Goal: Task Accomplishment & Management: Manage account settings

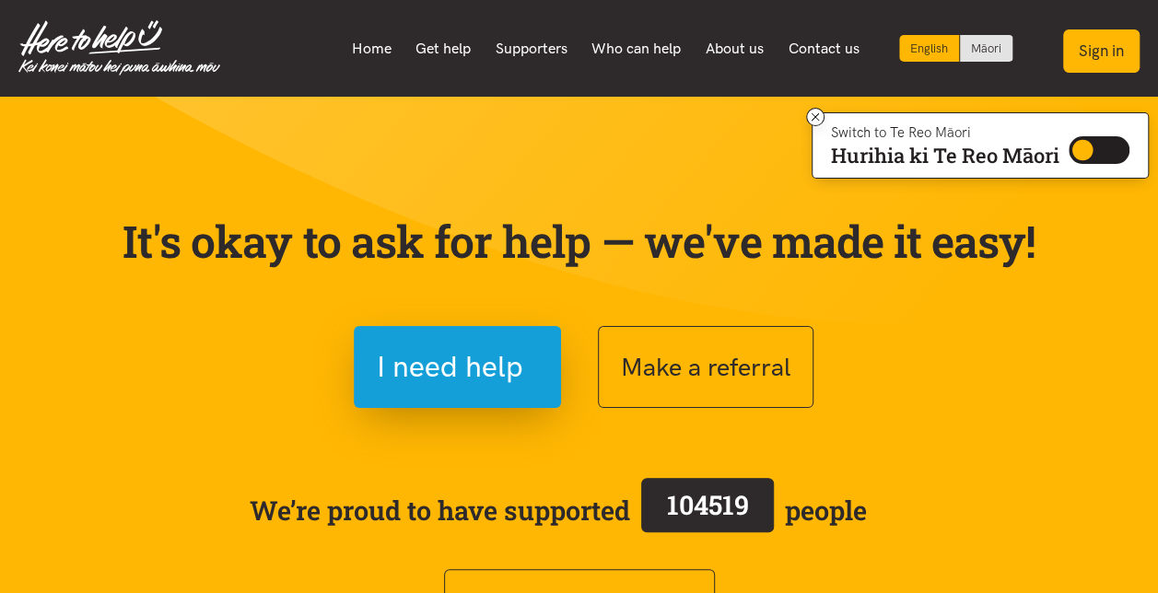
click at [1098, 45] on button "Sign in" at bounding box center [1101, 50] width 76 height 43
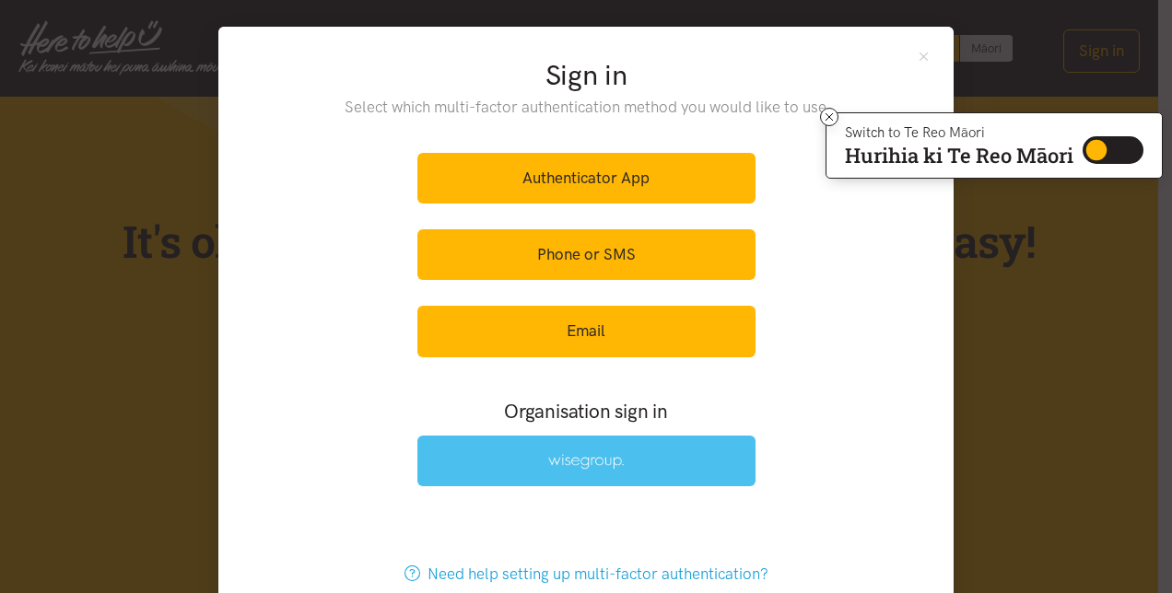
click at [588, 450] on link at bounding box center [586, 461] width 338 height 51
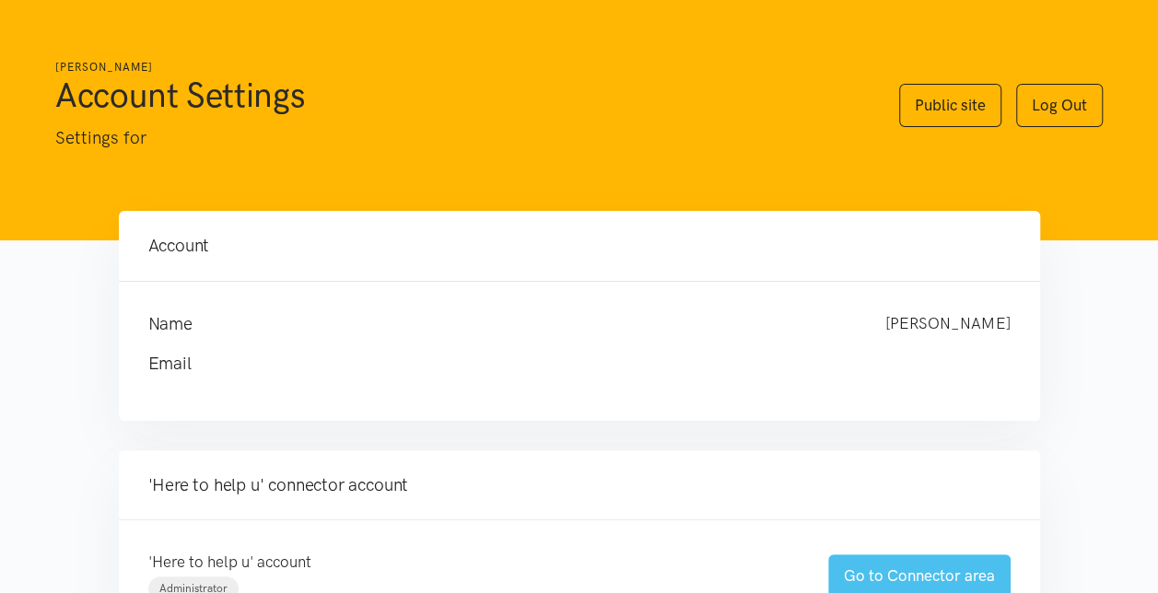
click at [891, 569] on link "Go to Connector area" at bounding box center [919, 576] width 182 height 43
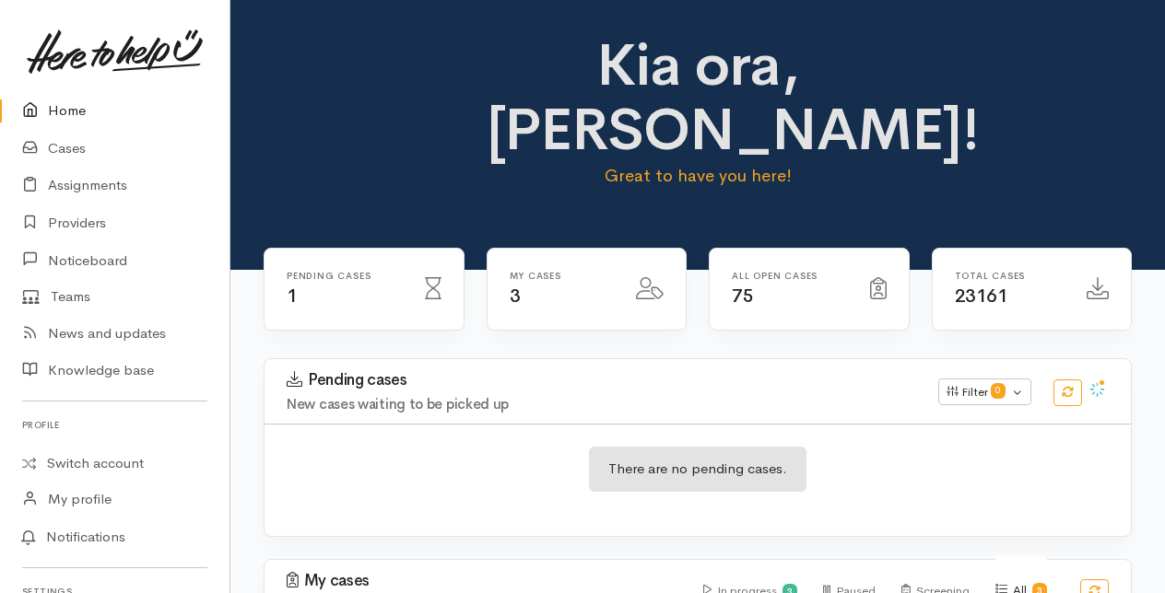
click at [69, 112] on link "Home" at bounding box center [114, 111] width 229 height 38
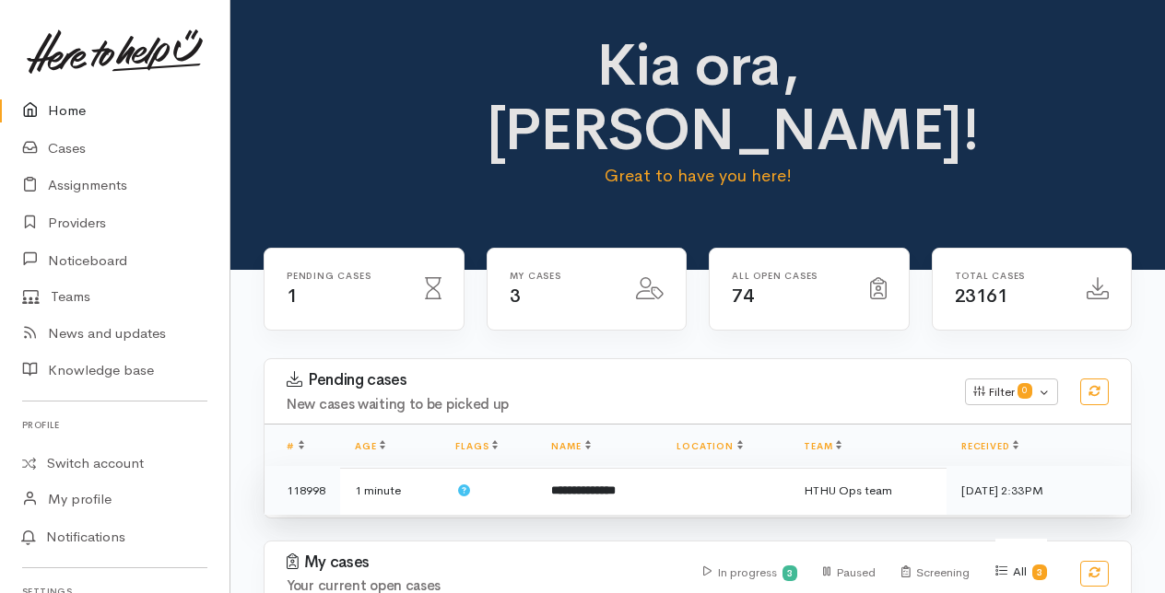
click at [584, 487] on b "**********" at bounding box center [583, 491] width 65 height 12
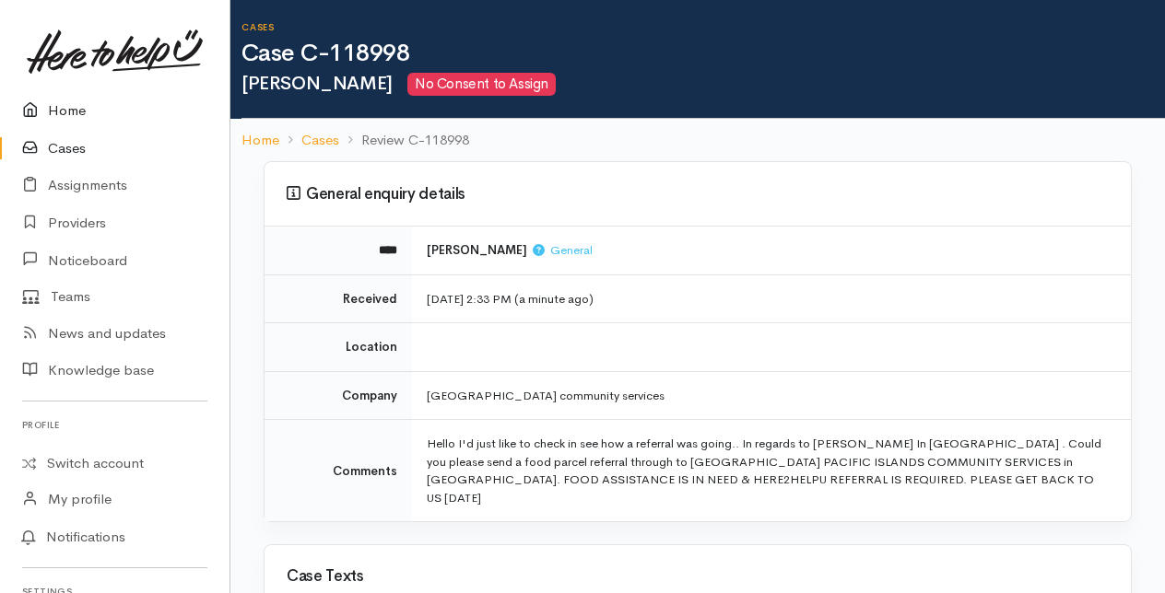
click at [68, 109] on link "Home" at bounding box center [114, 111] width 229 height 38
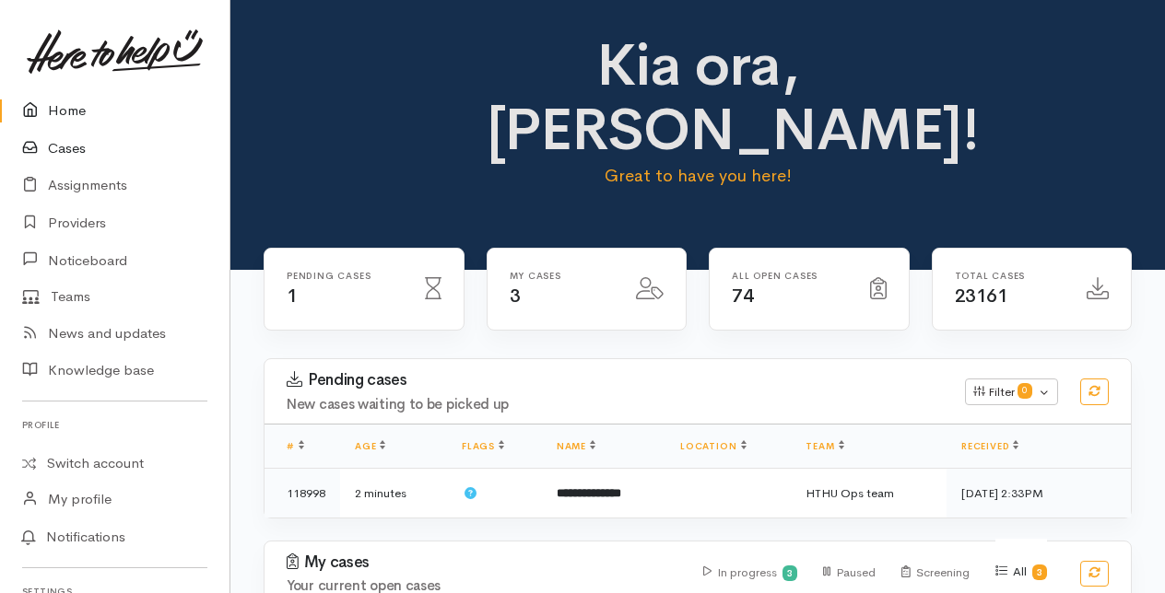
click at [65, 153] on link "Cases" at bounding box center [114, 149] width 229 height 38
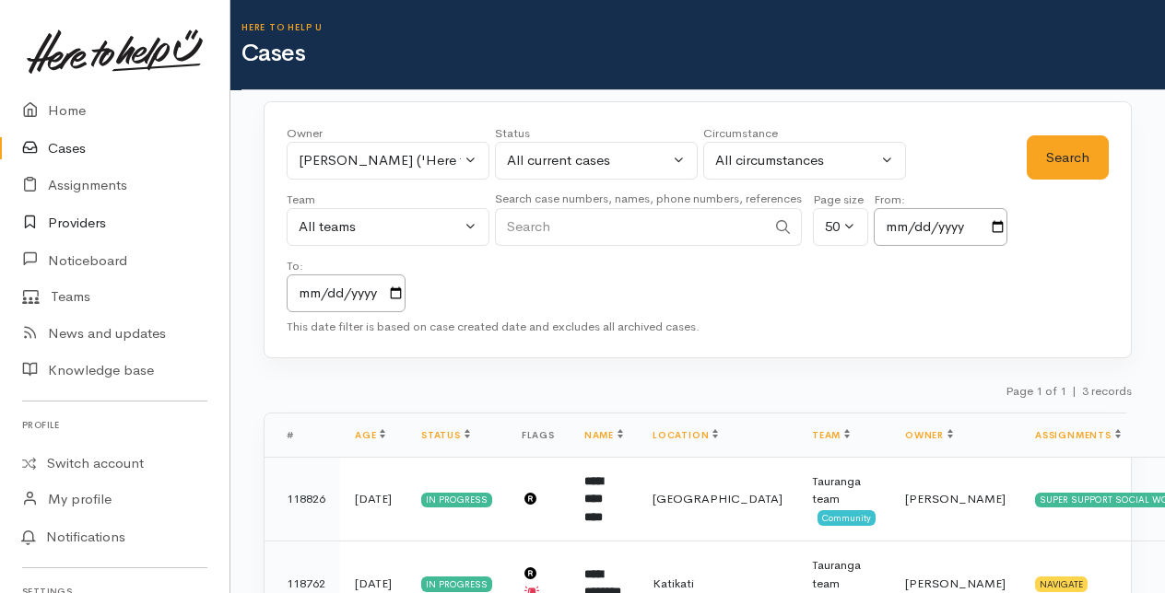
click at [70, 228] on link "Providers" at bounding box center [114, 224] width 229 height 38
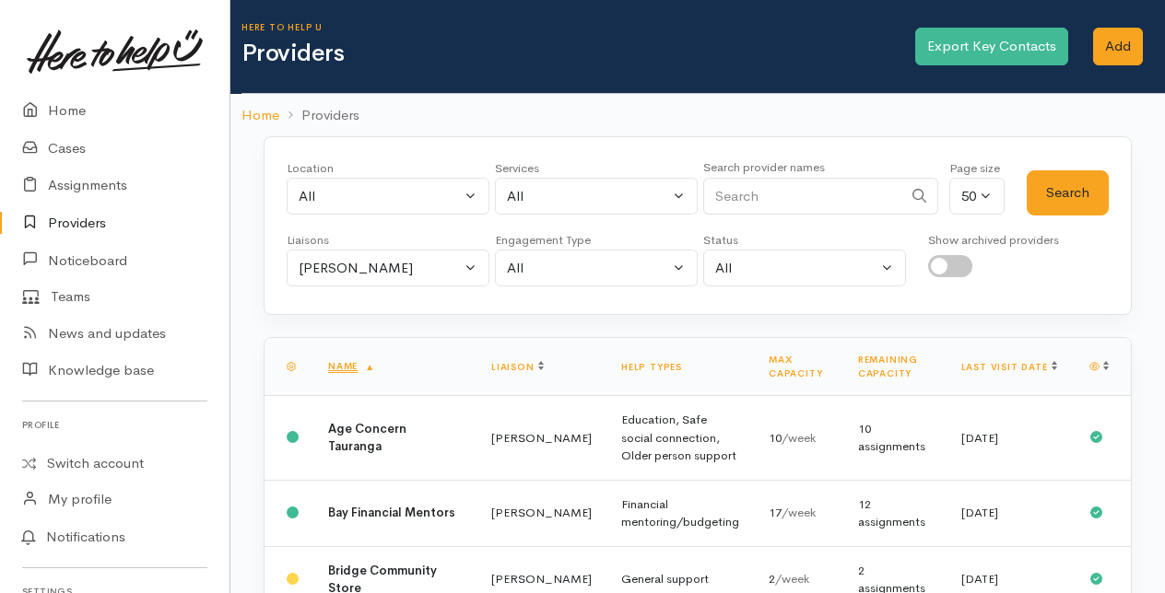
click at [761, 194] on input "Search" at bounding box center [802, 197] width 199 height 38
type input "papamoa"
click at [1058, 191] on button "Search" at bounding box center [1067, 192] width 82 height 45
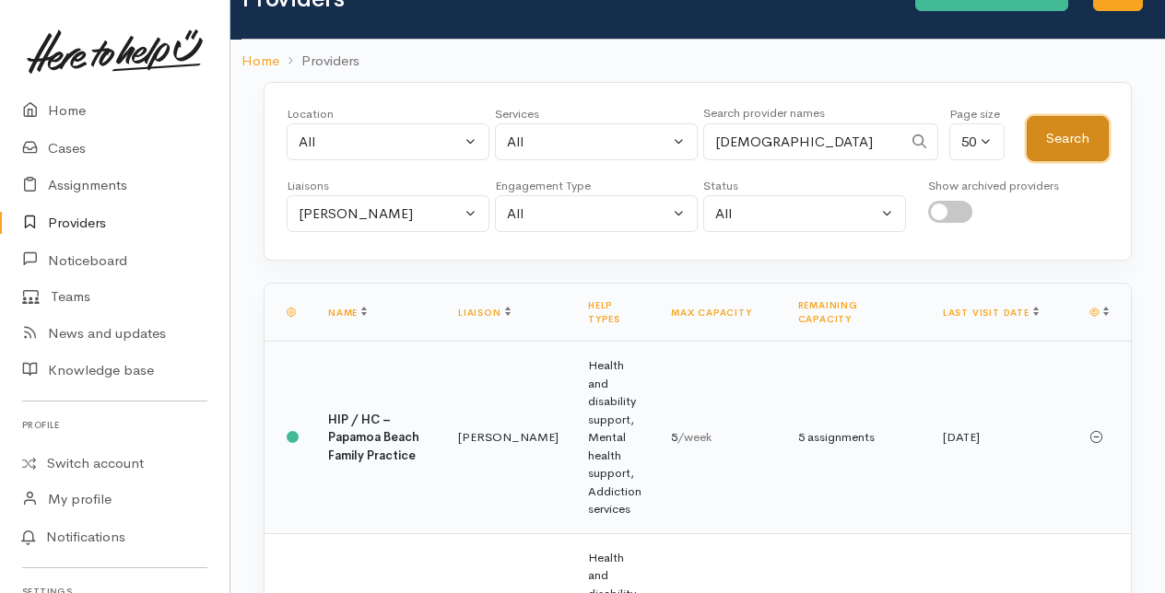
scroll to position [92, 0]
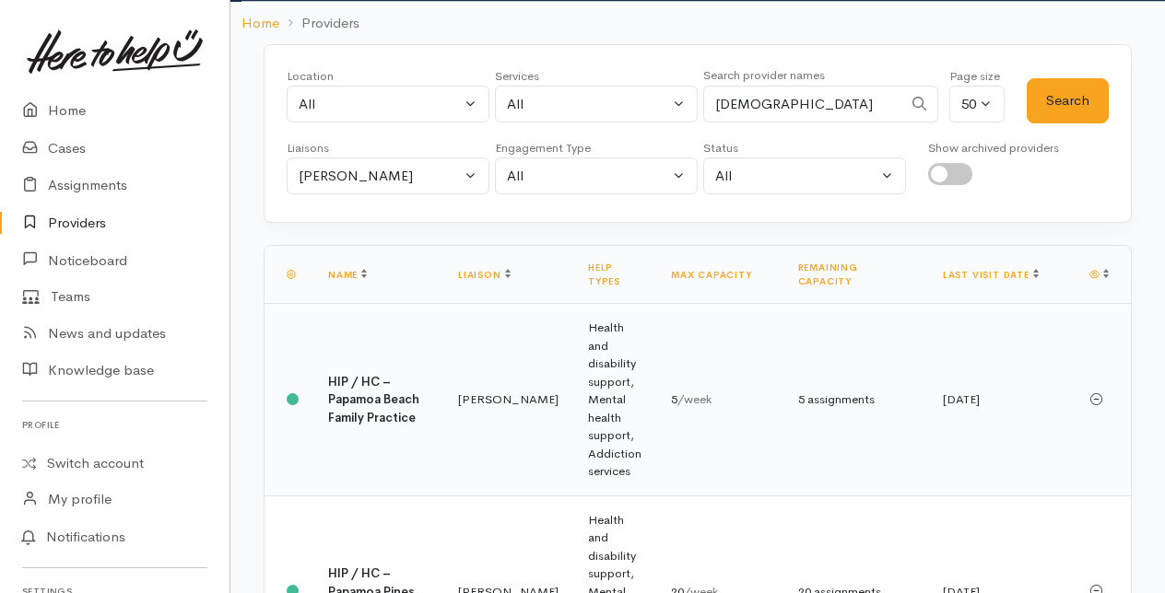
click at [370, 374] on b "HIP / HC – Papamoa Beach Family Practice" at bounding box center [373, 400] width 91 height 52
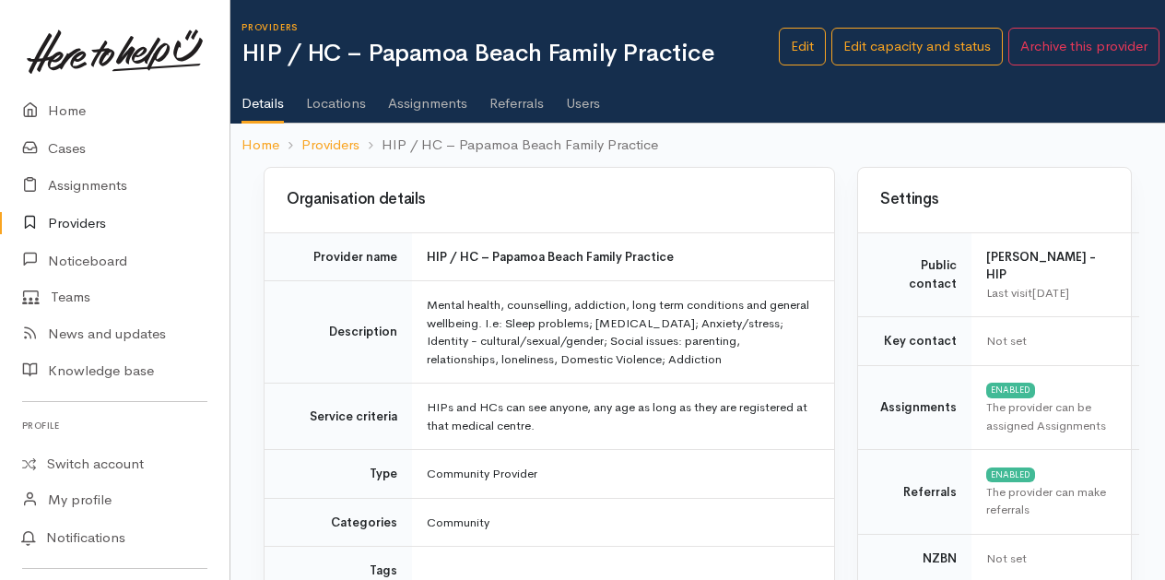
click at [590, 101] on link "Users" at bounding box center [583, 97] width 34 height 52
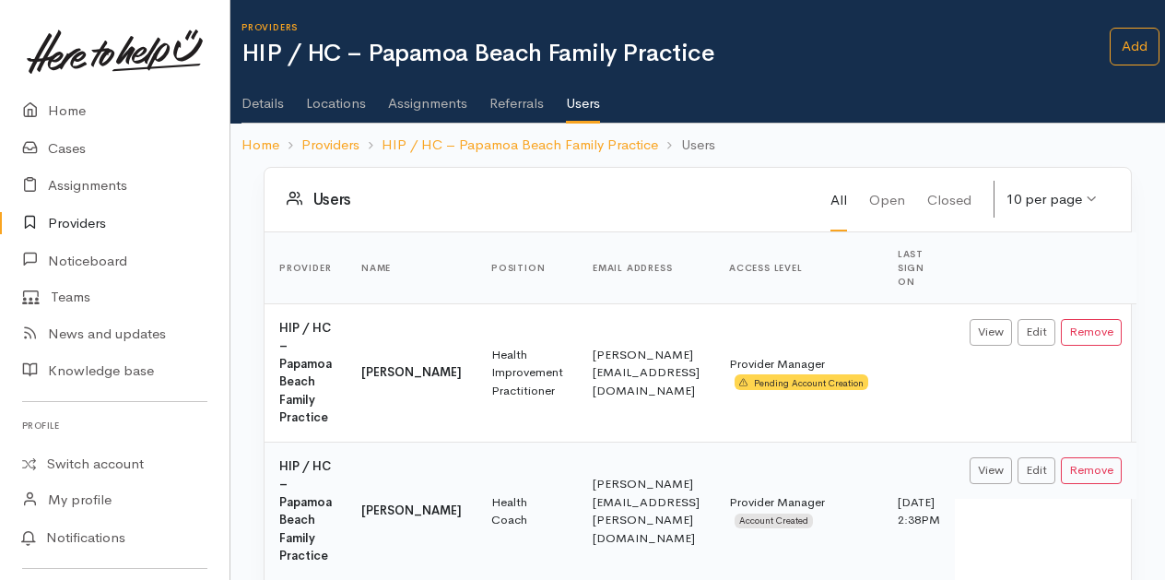
click at [416, 105] on link "Assignments" at bounding box center [427, 97] width 79 height 52
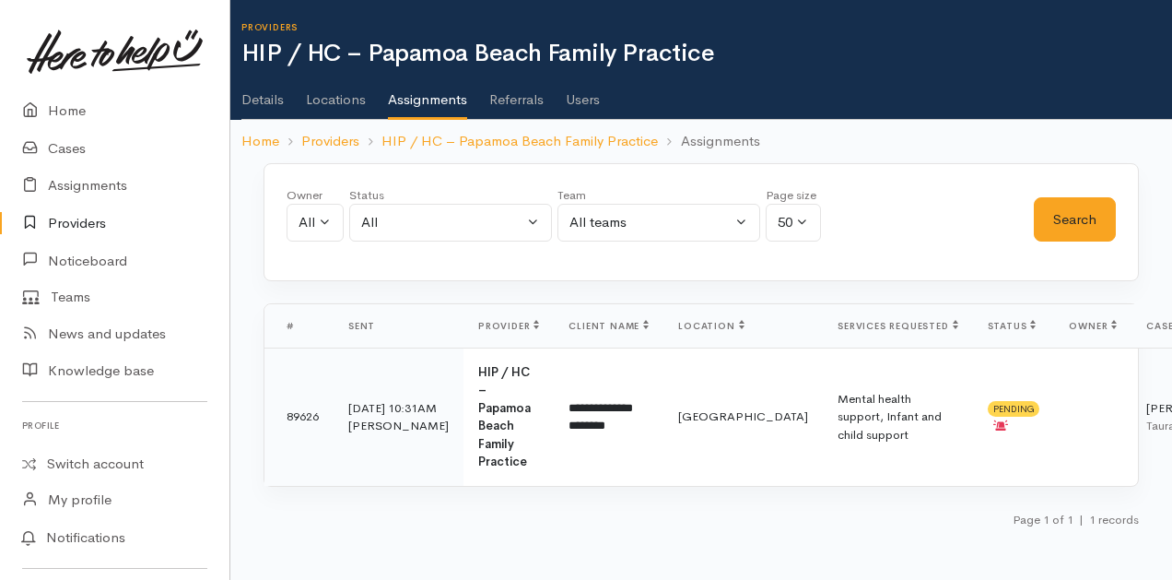
click at [593, 100] on link "Users" at bounding box center [583, 93] width 34 height 52
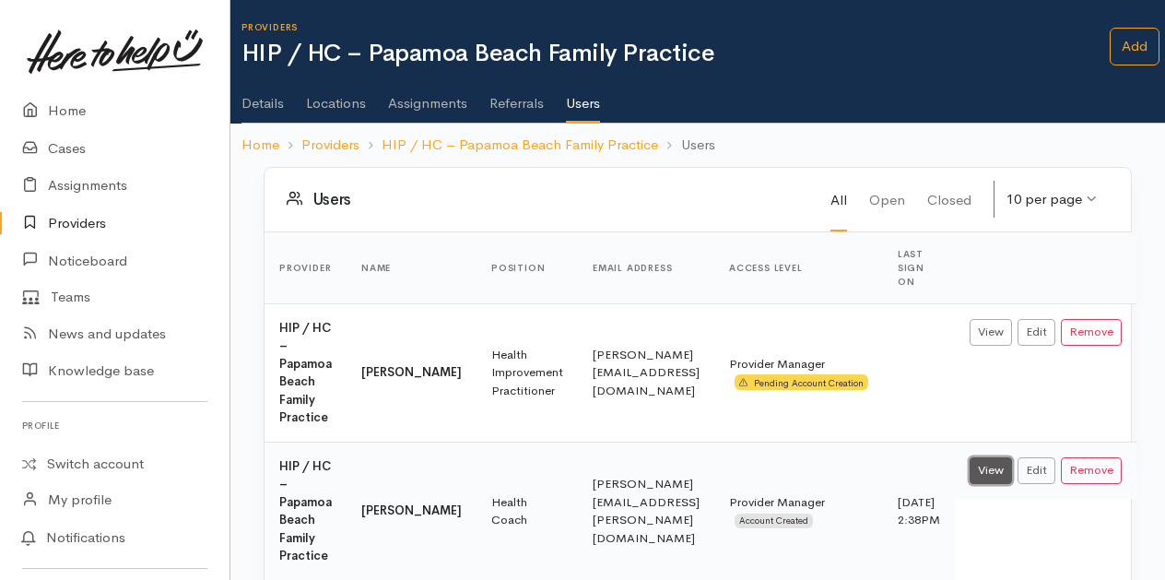
click at [1001, 474] on link "View" at bounding box center [990, 470] width 42 height 27
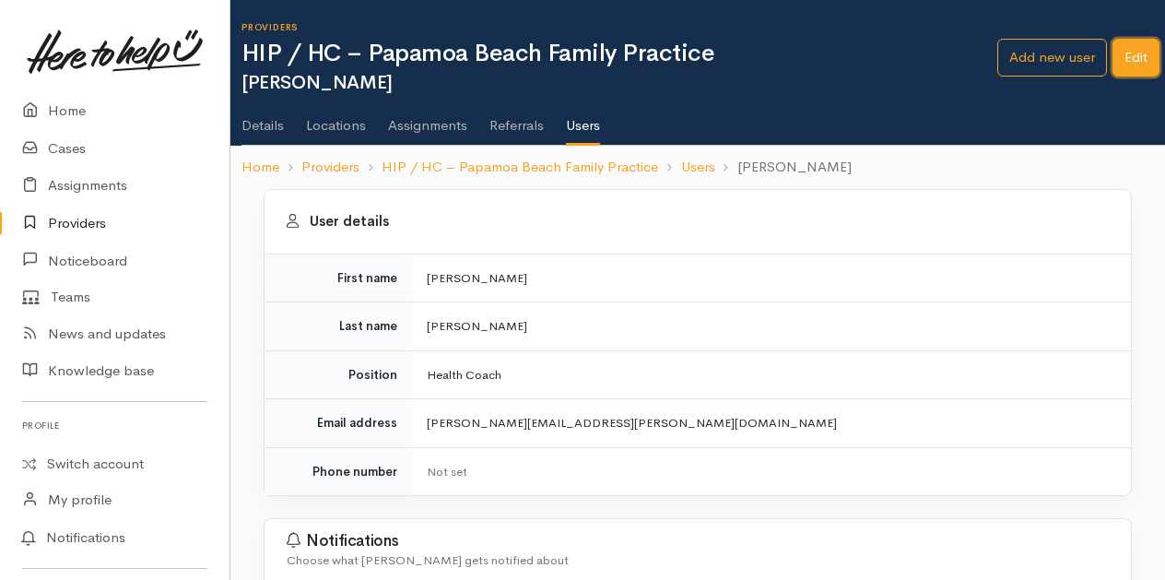
click at [1132, 51] on link "Edit" at bounding box center [1135, 58] width 47 height 38
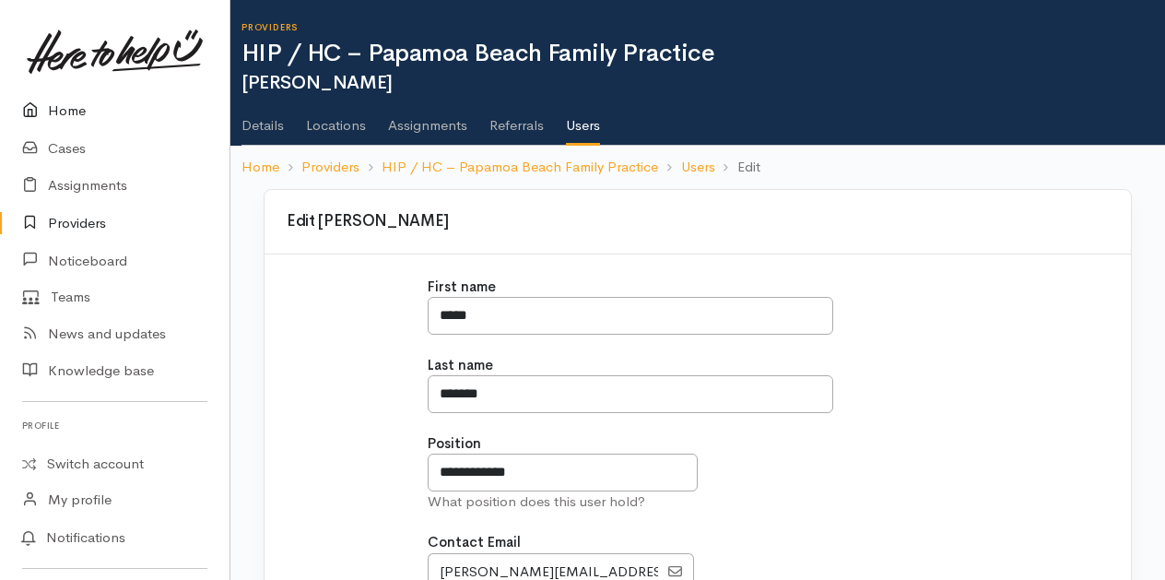
click at [62, 111] on link "Home" at bounding box center [114, 111] width 229 height 38
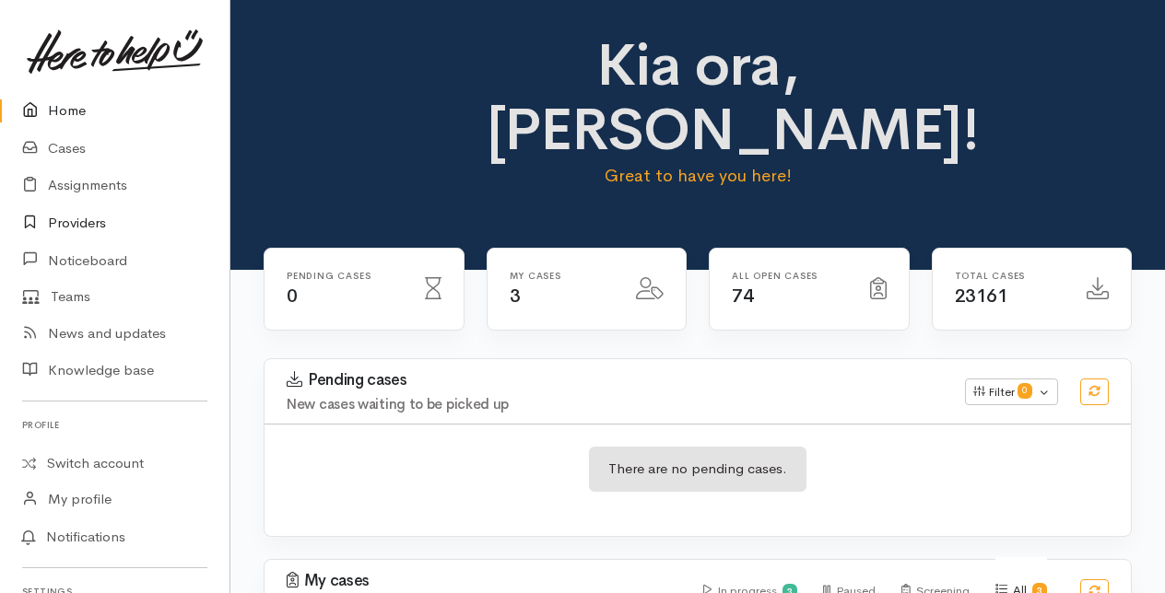
click at [76, 219] on link "Providers" at bounding box center [114, 224] width 229 height 38
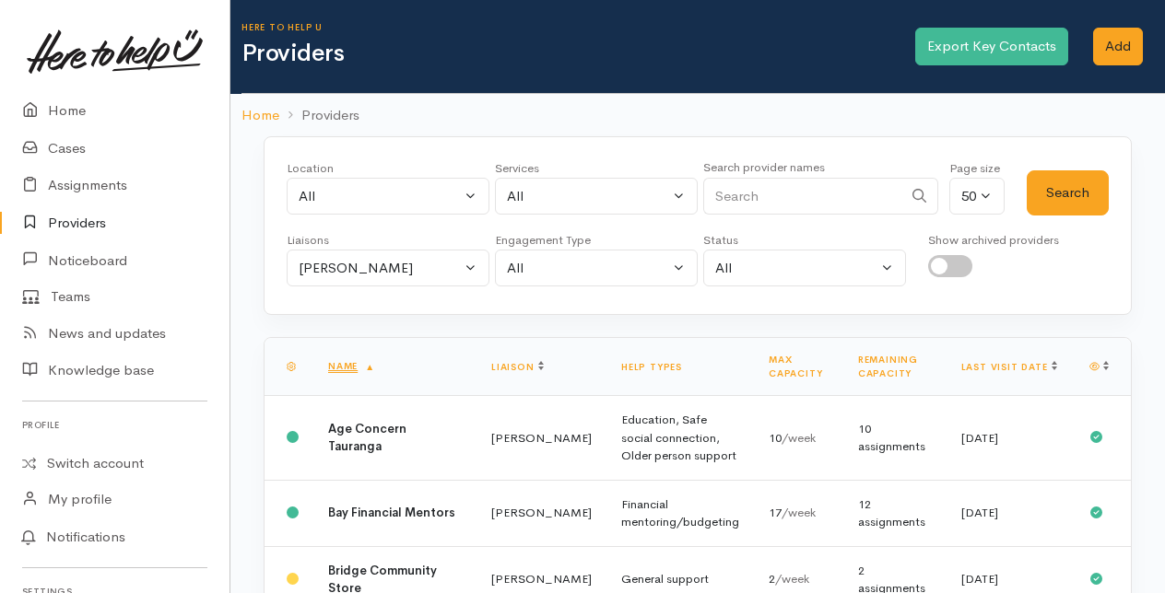
click at [810, 194] on input "Search" at bounding box center [802, 197] width 199 height 38
type input "papamoa"
click at [1074, 194] on button "Search" at bounding box center [1067, 192] width 82 height 45
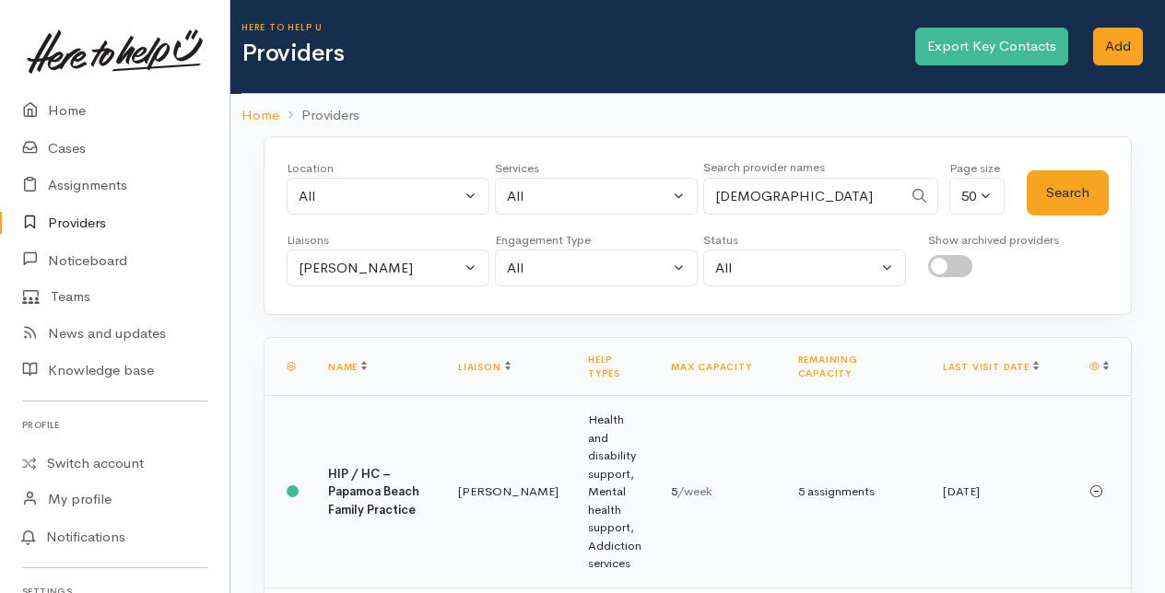
click at [415, 440] on td "HIP / HC – Papamoa Beach Family Practice" at bounding box center [378, 492] width 130 height 193
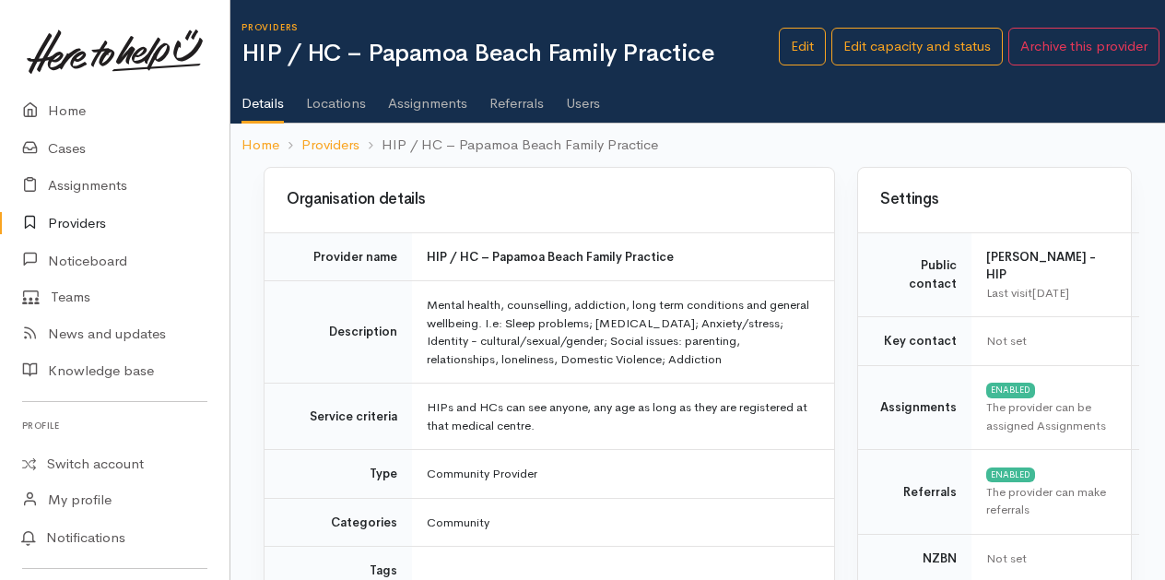
click at [505, 100] on link "Referrals" at bounding box center [516, 97] width 54 height 52
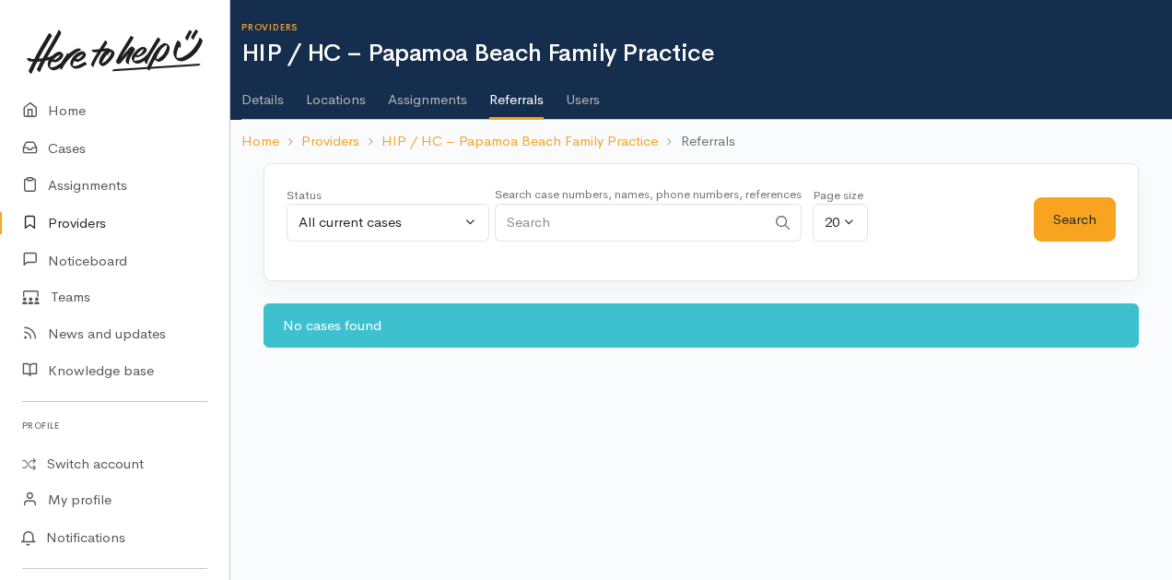
click at [450, 100] on link "Assignments" at bounding box center [427, 93] width 79 height 52
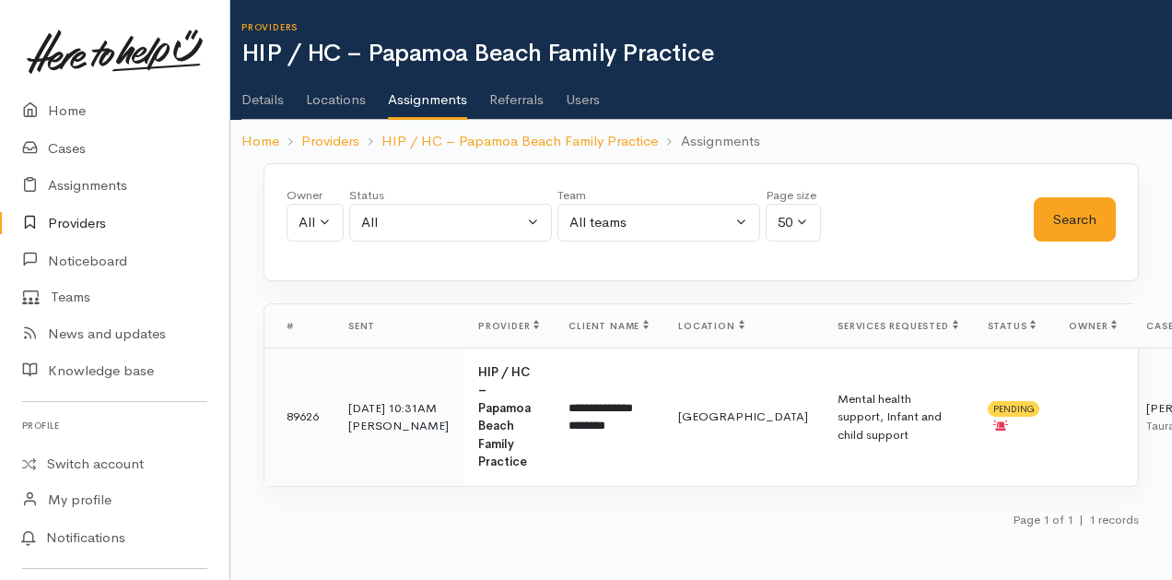
click at [586, 100] on link "Users" at bounding box center [583, 93] width 34 height 52
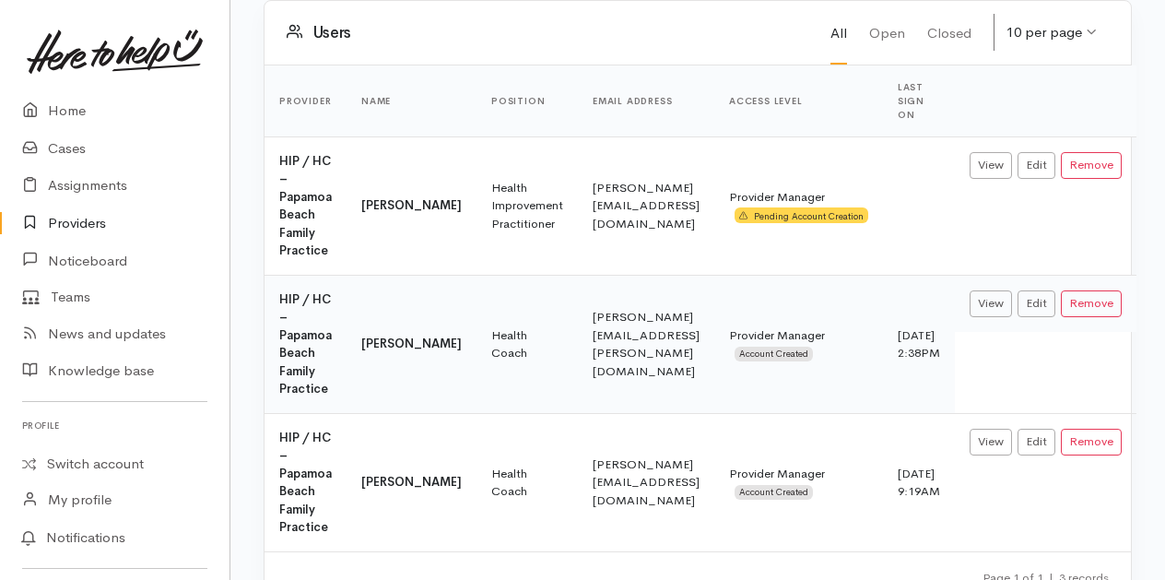
scroll to position [184, 0]
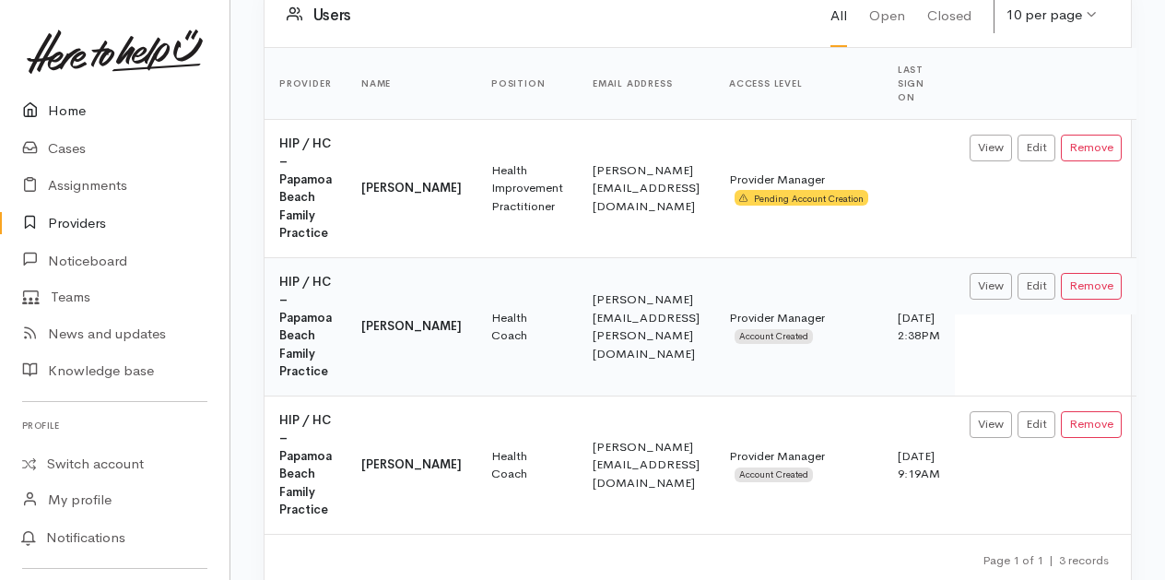
click at [76, 115] on link "Home" at bounding box center [114, 111] width 229 height 38
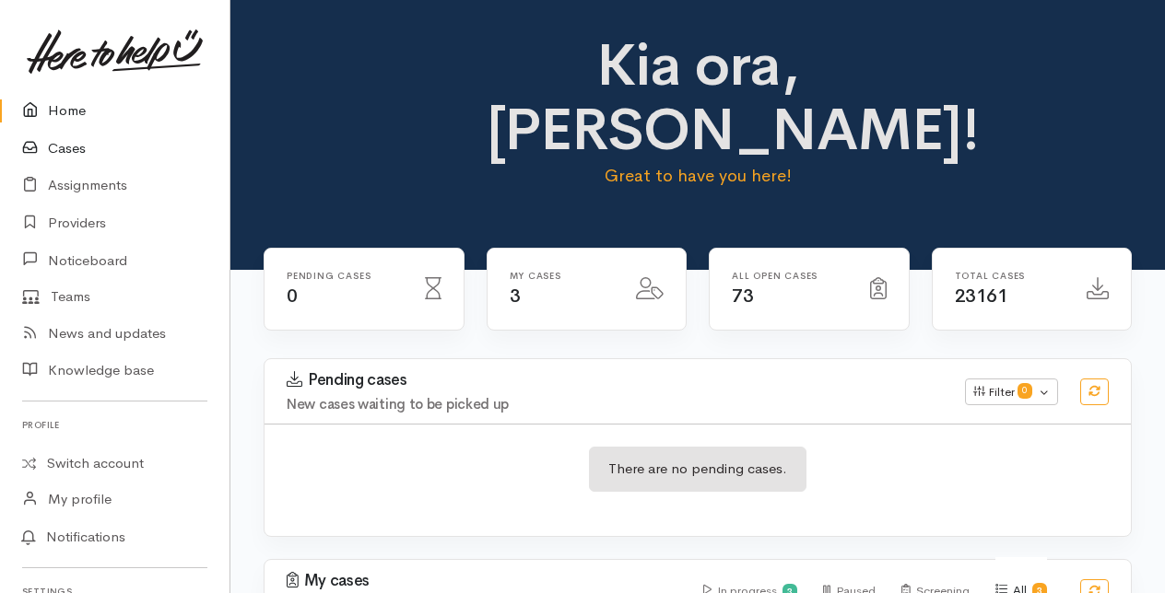
click at [65, 142] on link "Cases" at bounding box center [114, 149] width 229 height 38
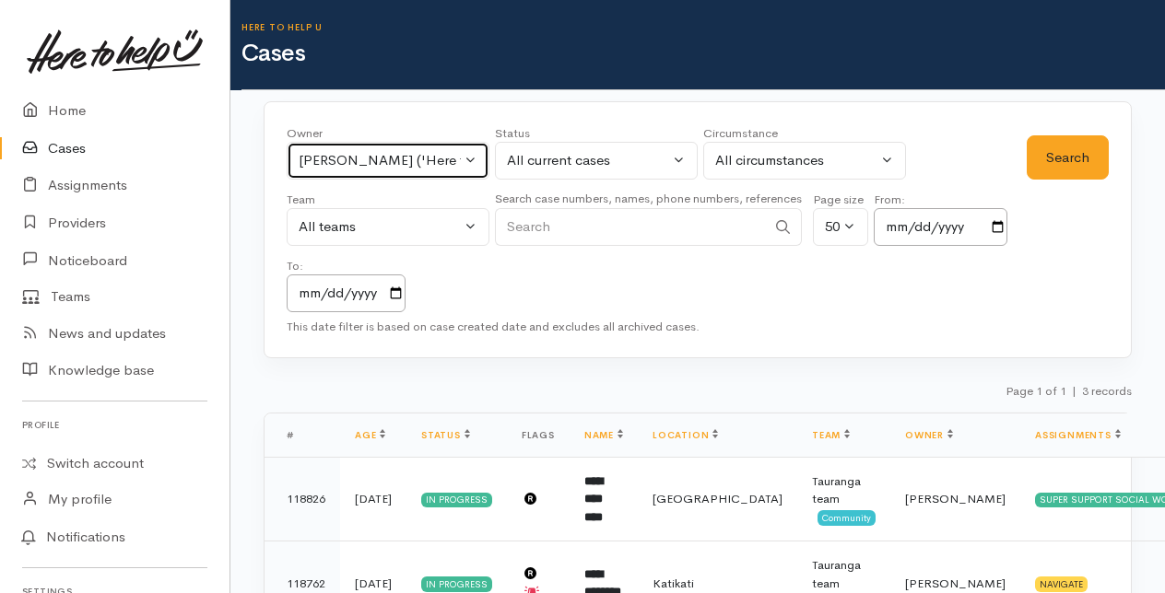
click at [468, 157] on button "[PERSON_NAME] ('Here to help u')" at bounding box center [388, 161] width 203 height 38
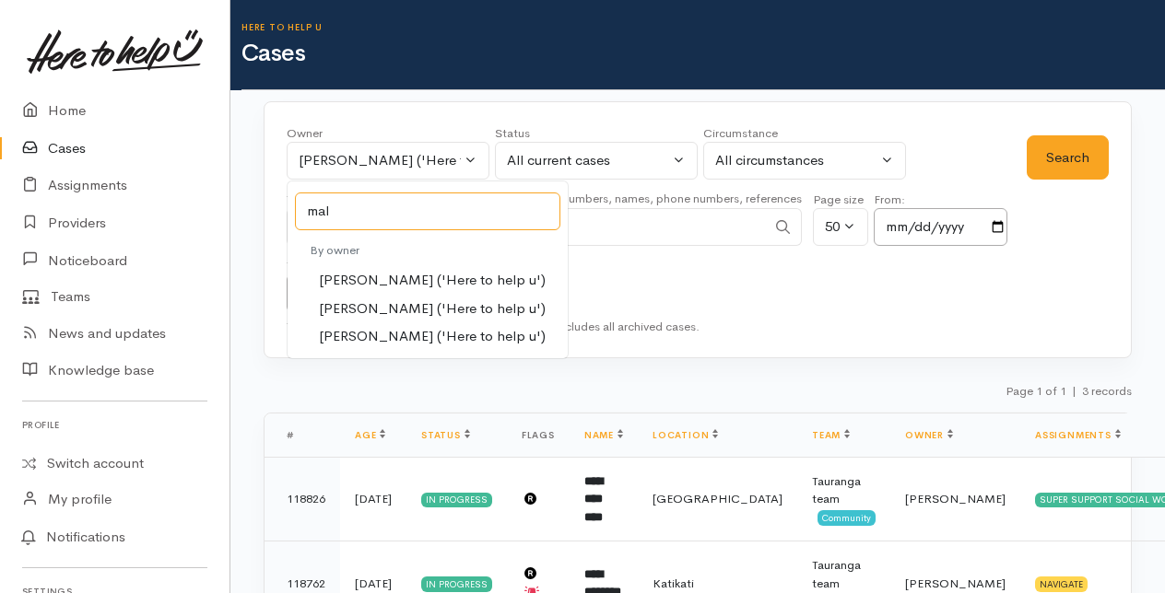
type input "mal"
click at [341, 309] on span "[PERSON_NAME] ('Here to help u')" at bounding box center [432, 309] width 227 height 21
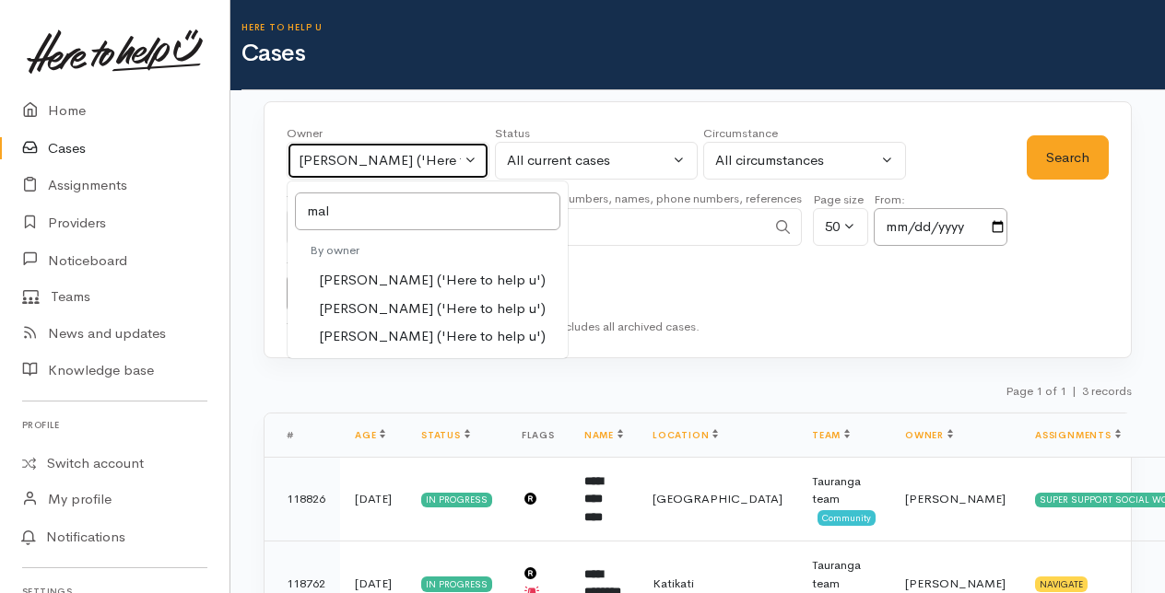
select select "1613"
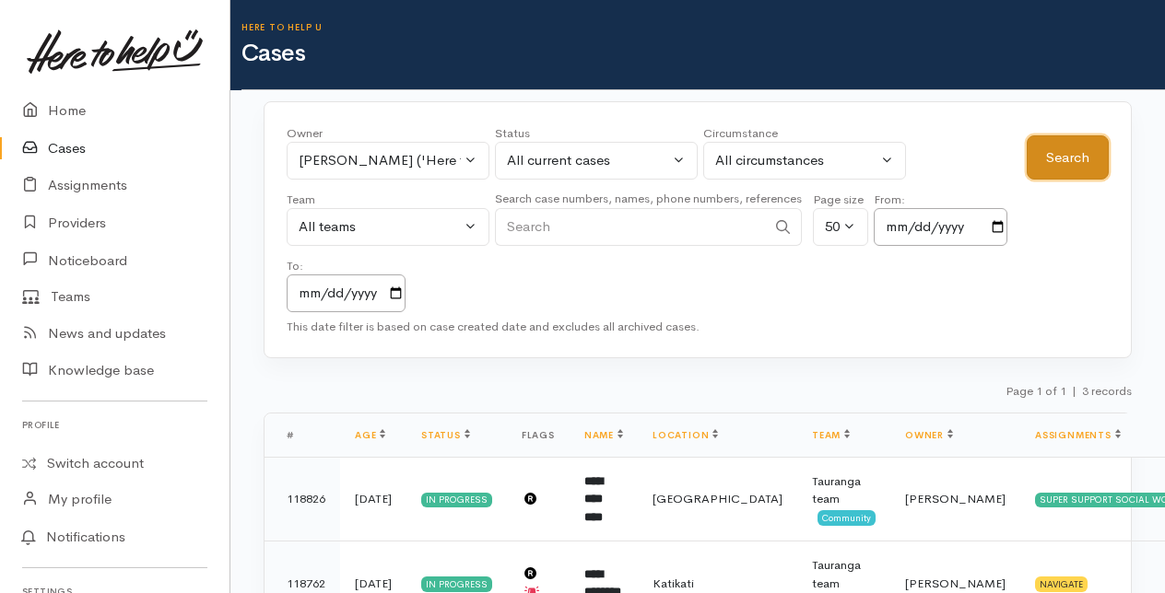
click at [1050, 157] on button "Search" at bounding box center [1067, 157] width 82 height 45
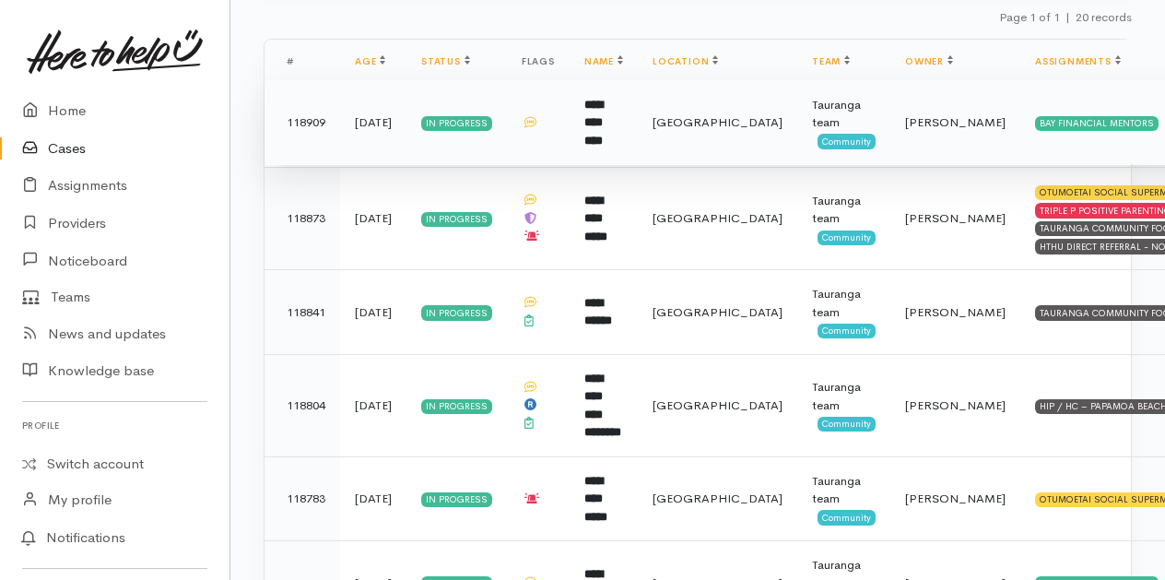
scroll to position [461, 0]
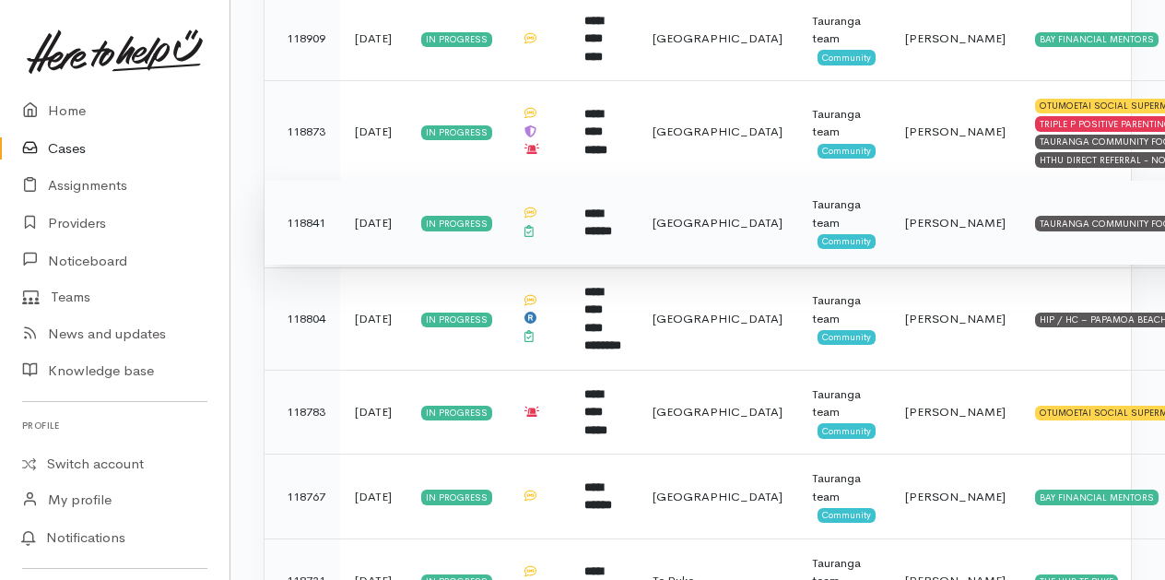
click at [611, 217] on b "**********" at bounding box center [598, 222] width 28 height 30
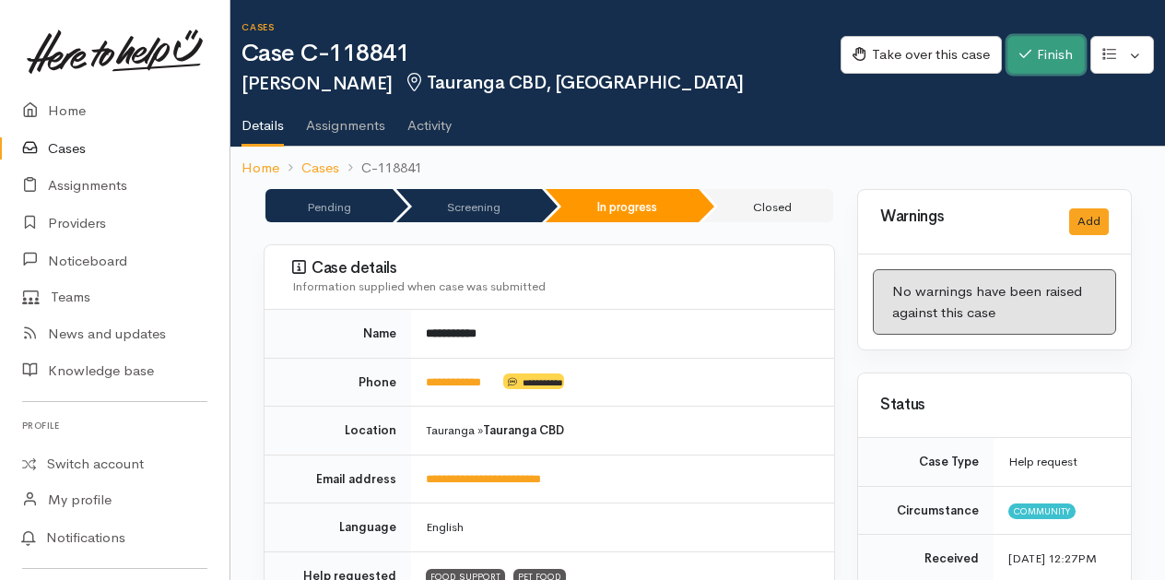
click at [1028, 53] on button "Finish" at bounding box center [1045, 55] width 77 height 38
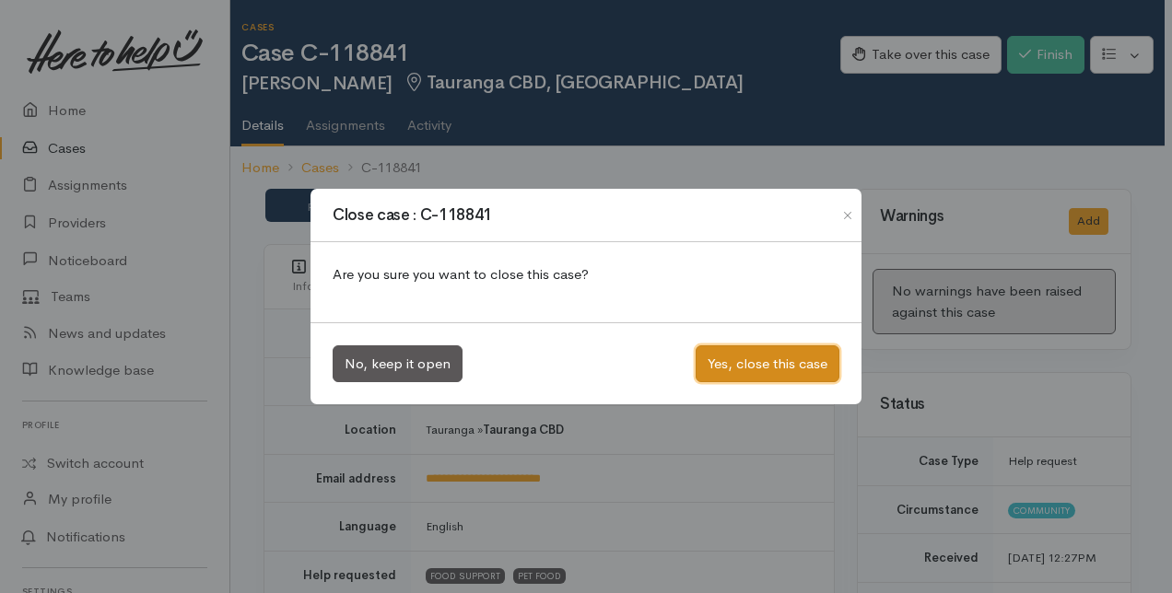
click at [754, 359] on button "Yes, close this case" at bounding box center [768, 365] width 144 height 38
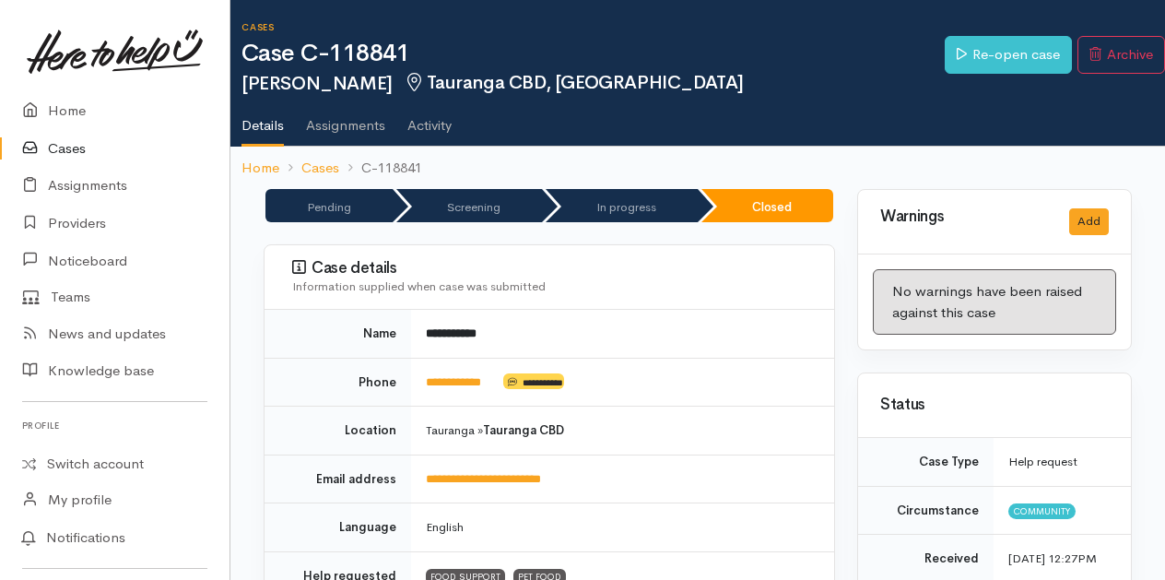
click at [70, 147] on link "Cases" at bounding box center [114, 149] width 229 height 38
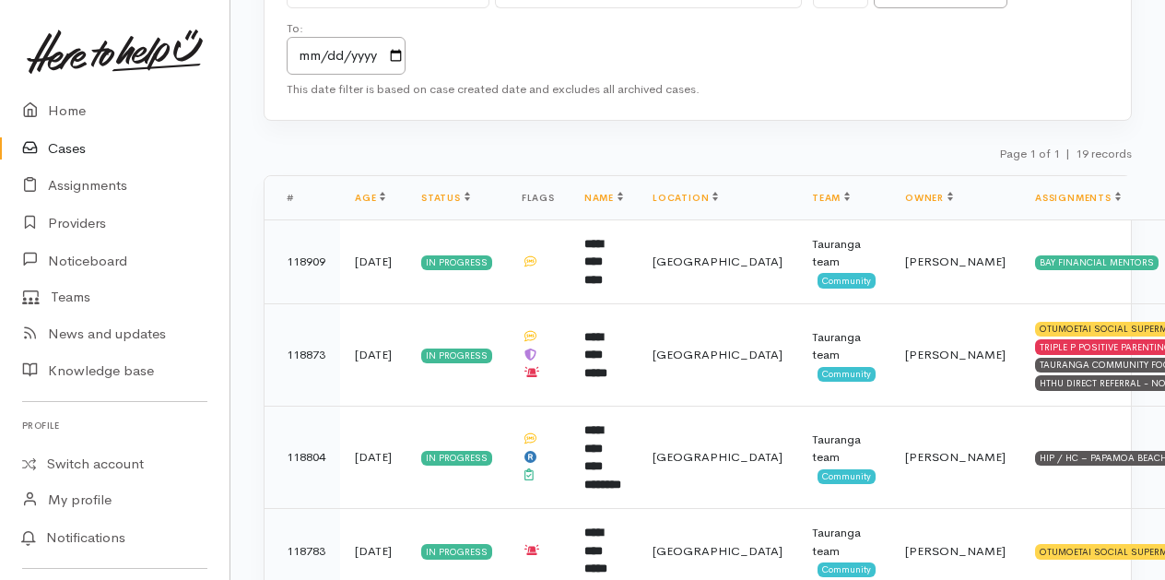
scroll to position [276, 0]
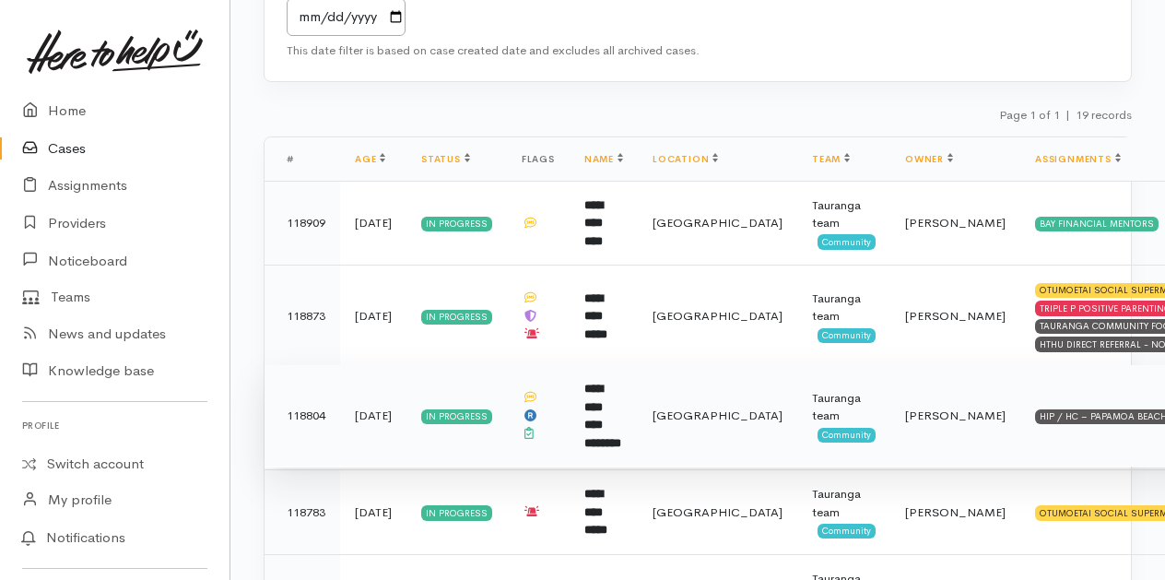
click at [592, 403] on b "**********" at bounding box center [602, 415] width 37 height 66
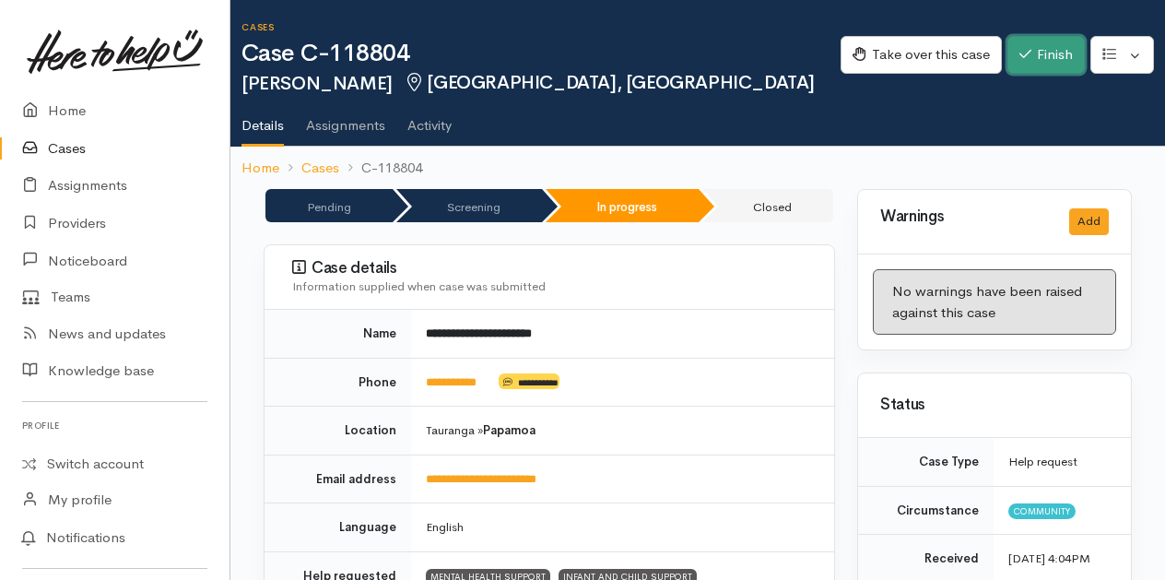
click at [1030, 45] on button "Finish" at bounding box center [1045, 55] width 77 height 38
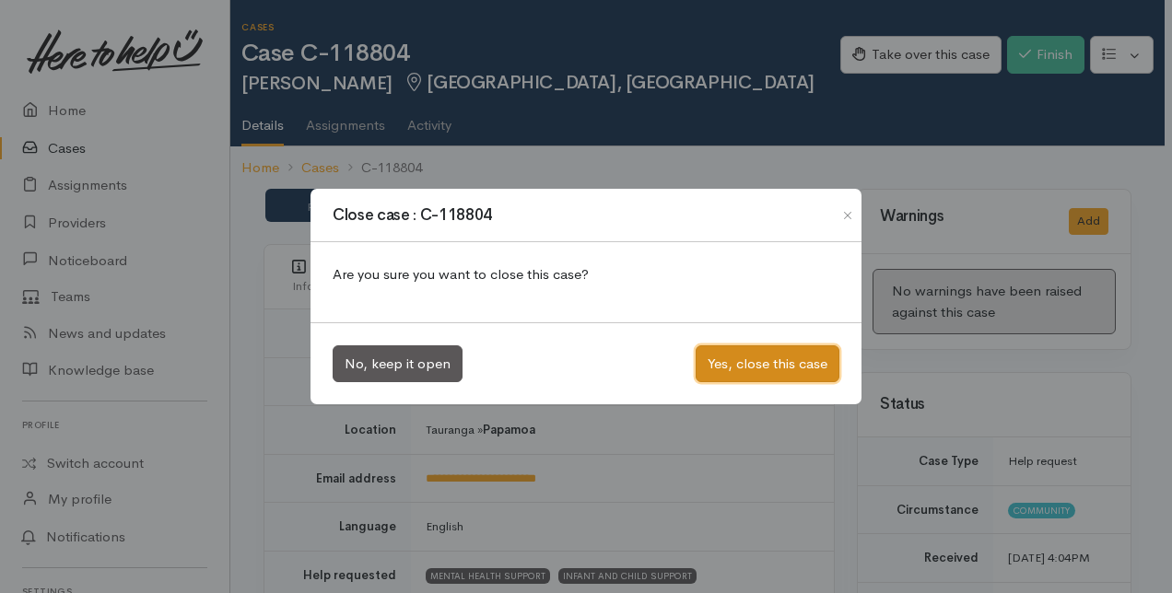
click at [743, 366] on button "Yes, close this case" at bounding box center [768, 365] width 144 height 38
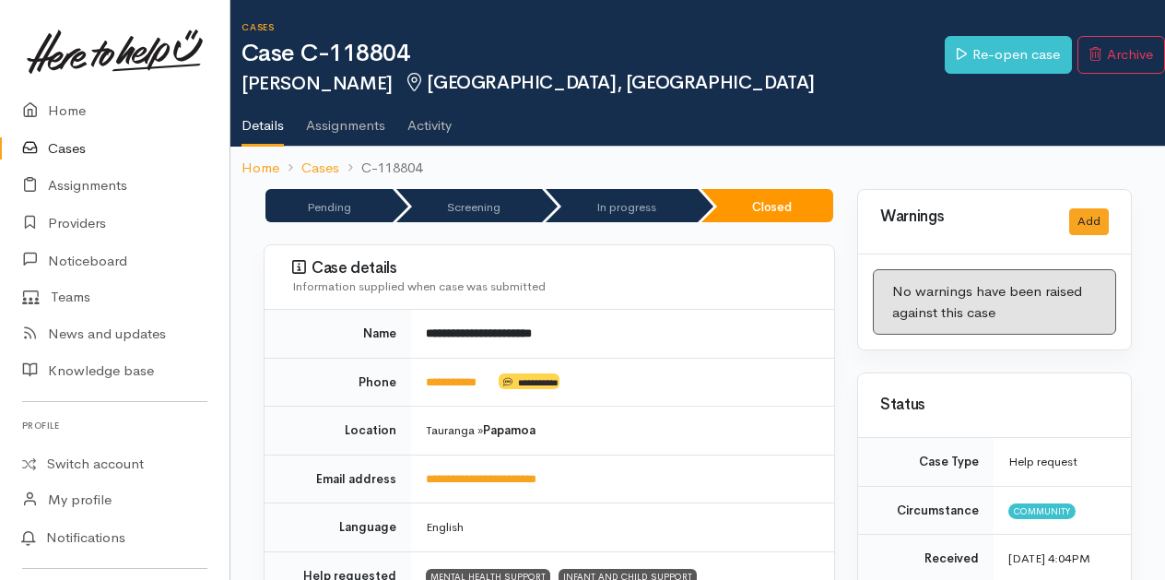
click at [70, 151] on link "Cases" at bounding box center [114, 149] width 229 height 38
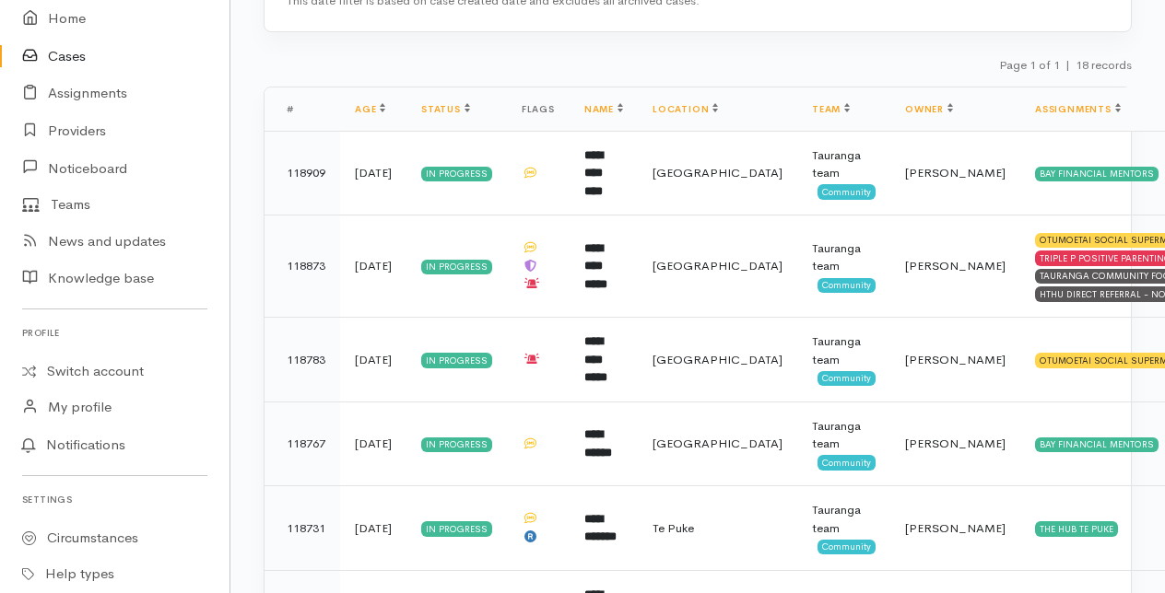
scroll to position [369, 0]
